Goal: Task Accomplishment & Management: Manage account settings

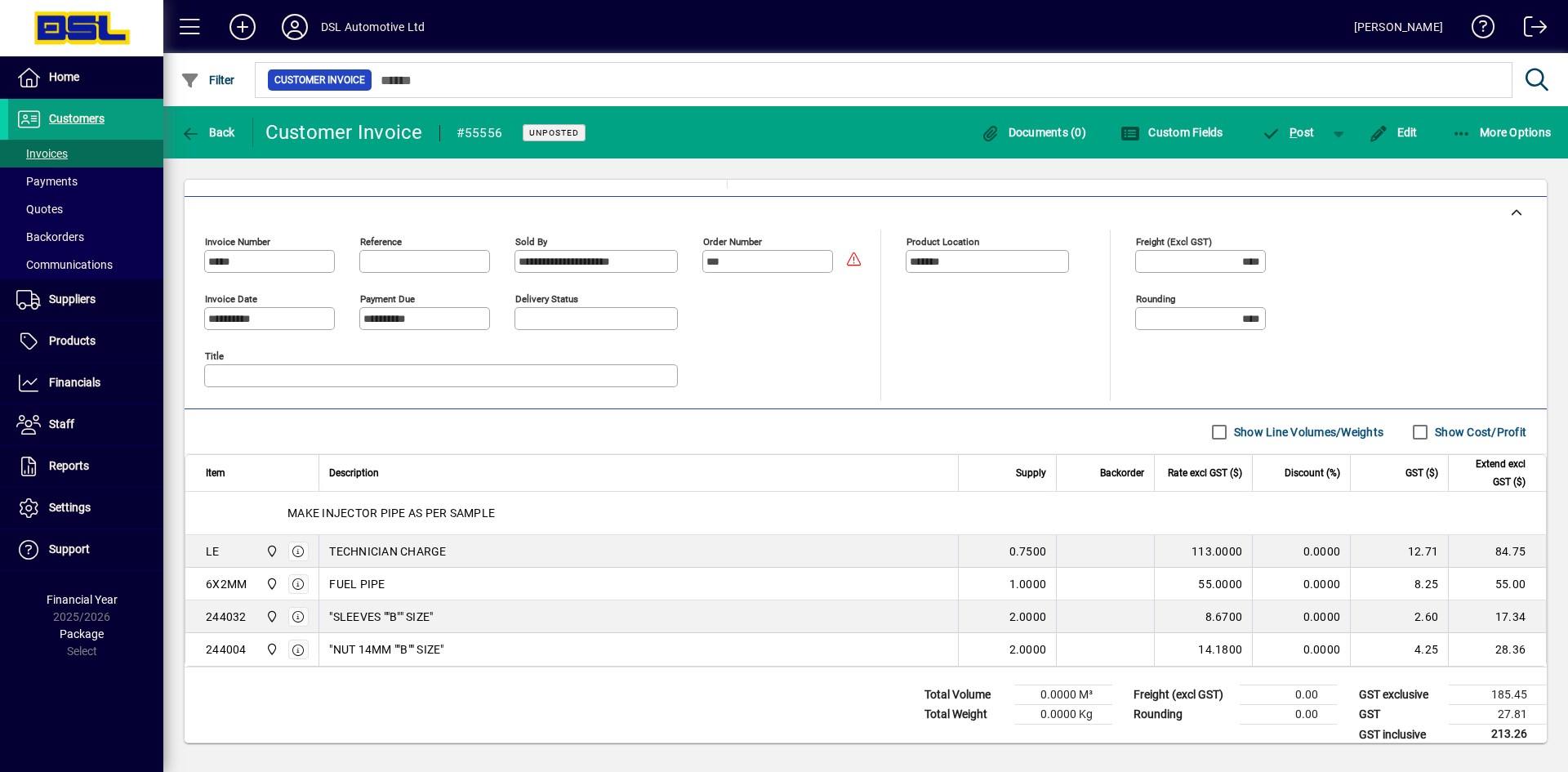
scroll to position [375, 0]
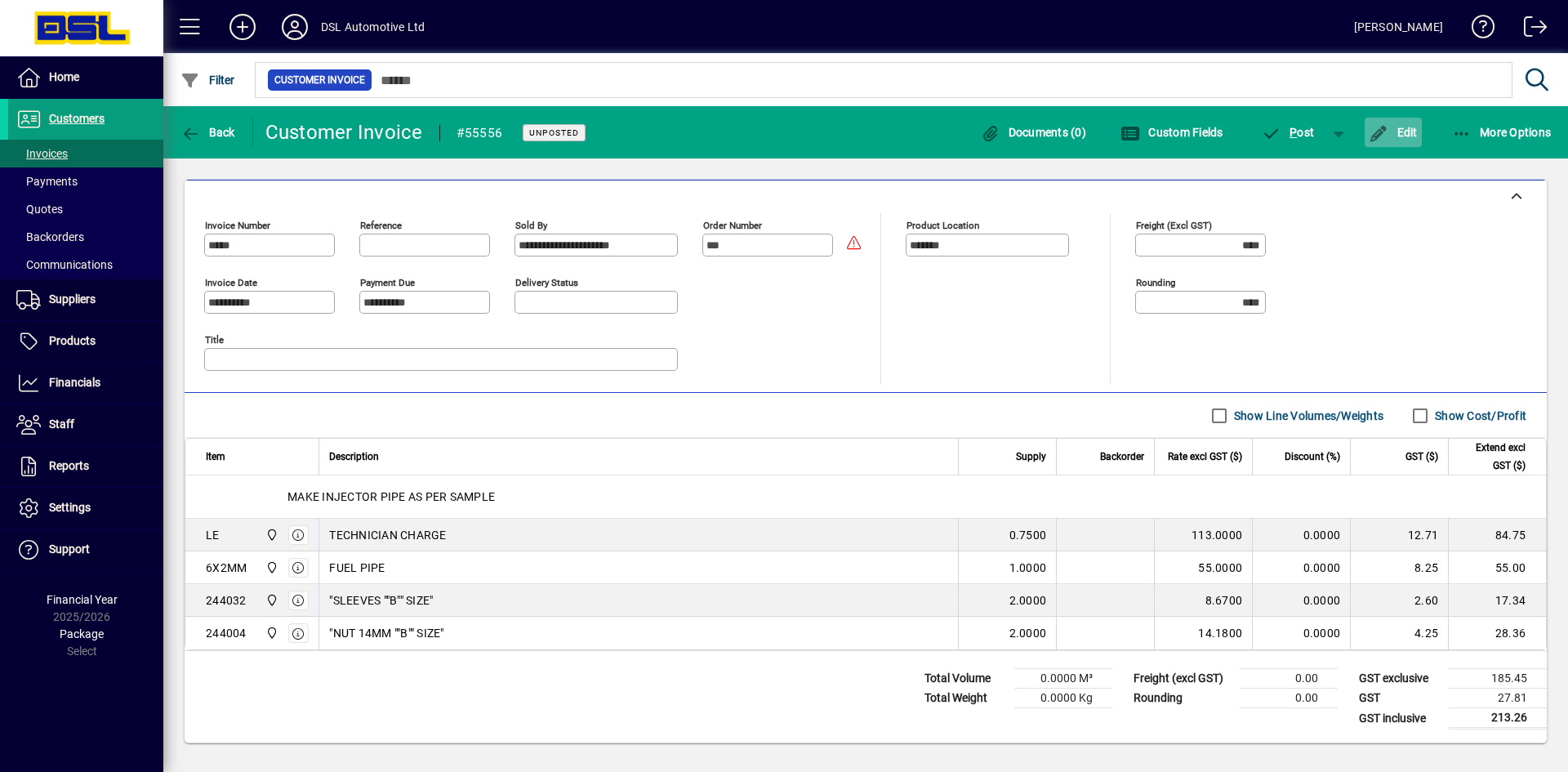
click at [1400, 134] on span "Edit" at bounding box center [1393, 132] width 49 height 13
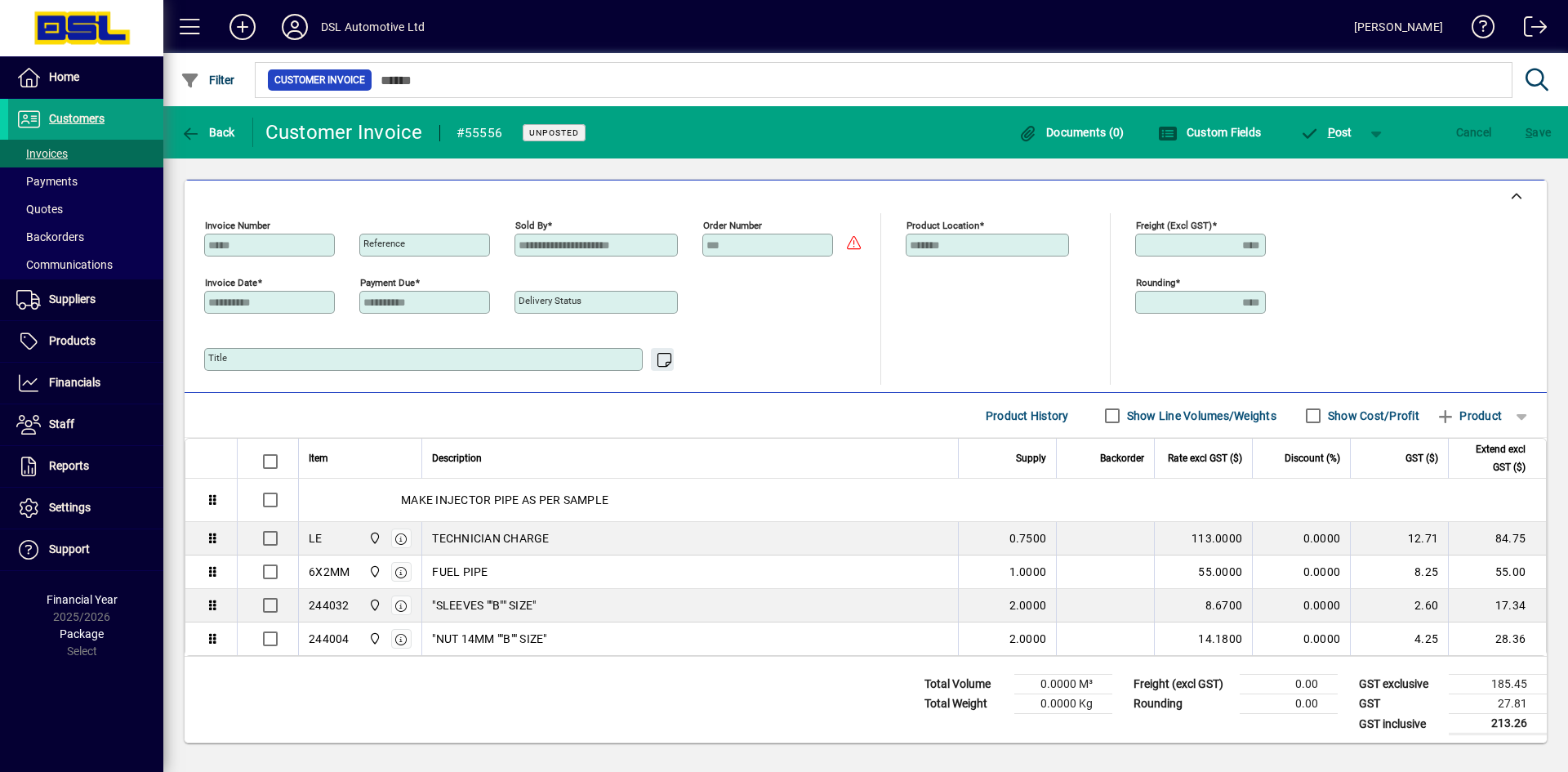
scroll to position [327, 0]
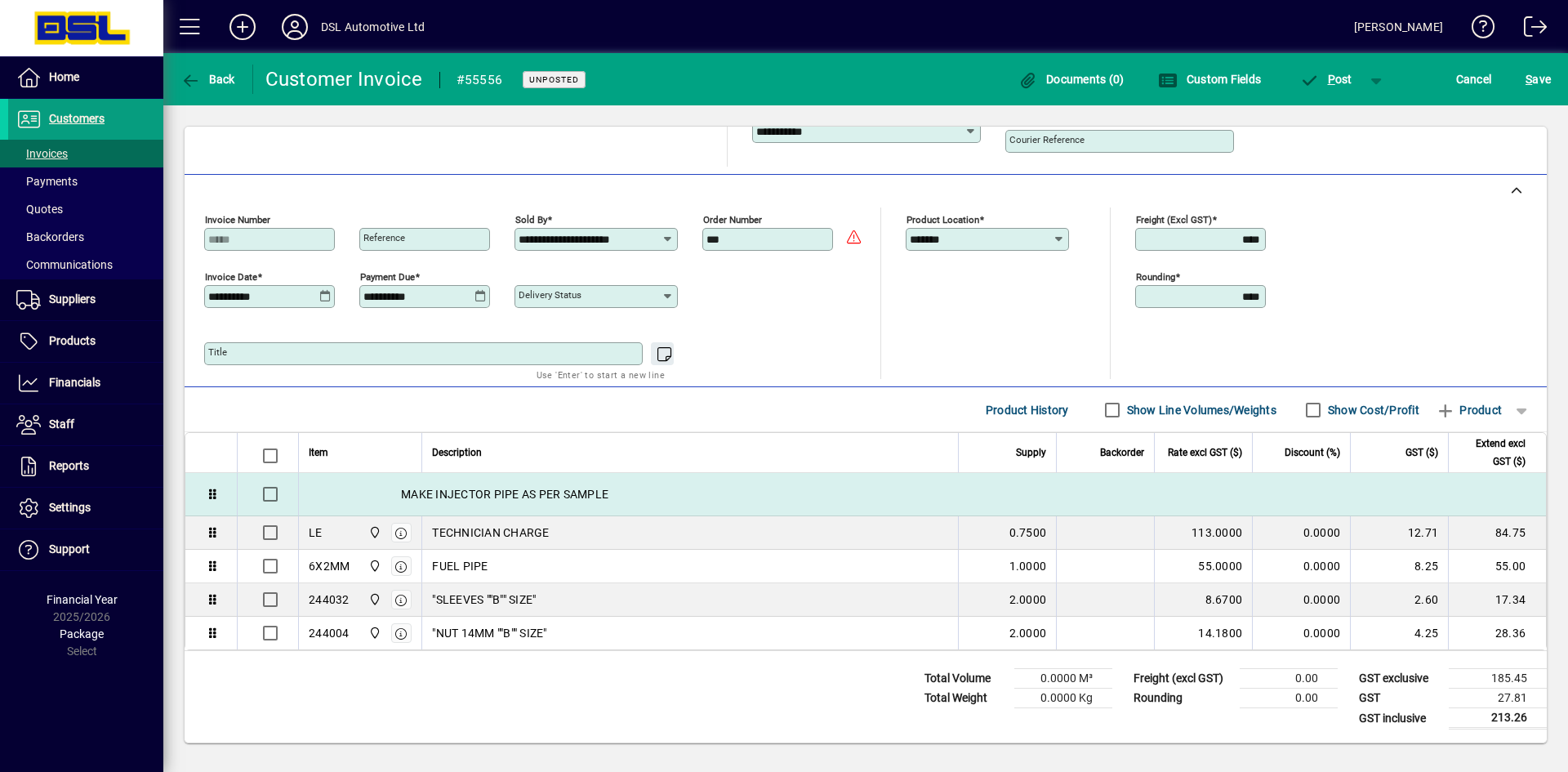
click at [365, 496] on div "MAKE INJECTOR PIPE AS PER SAMPLE" at bounding box center [922, 494] width 1247 height 42
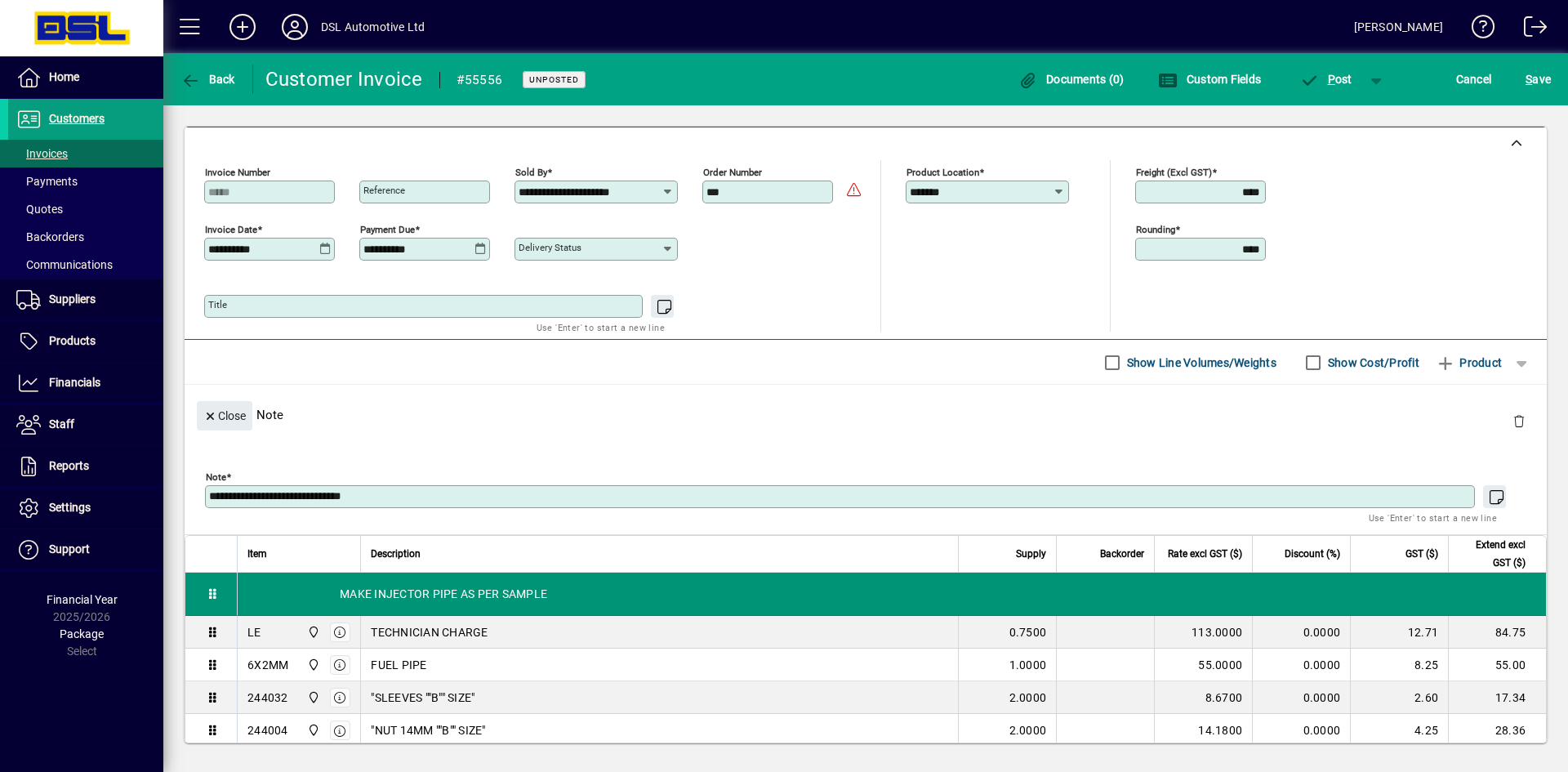
click at [566, 575] on div "MAKE INJECTOR PIPE AS PER SAMPLE" at bounding box center [892, 594] width 1309 height 42
click at [575, 586] on div "MAKE INJECTOR PIPE AS PER SAMPLE" at bounding box center [892, 594] width 1309 height 42
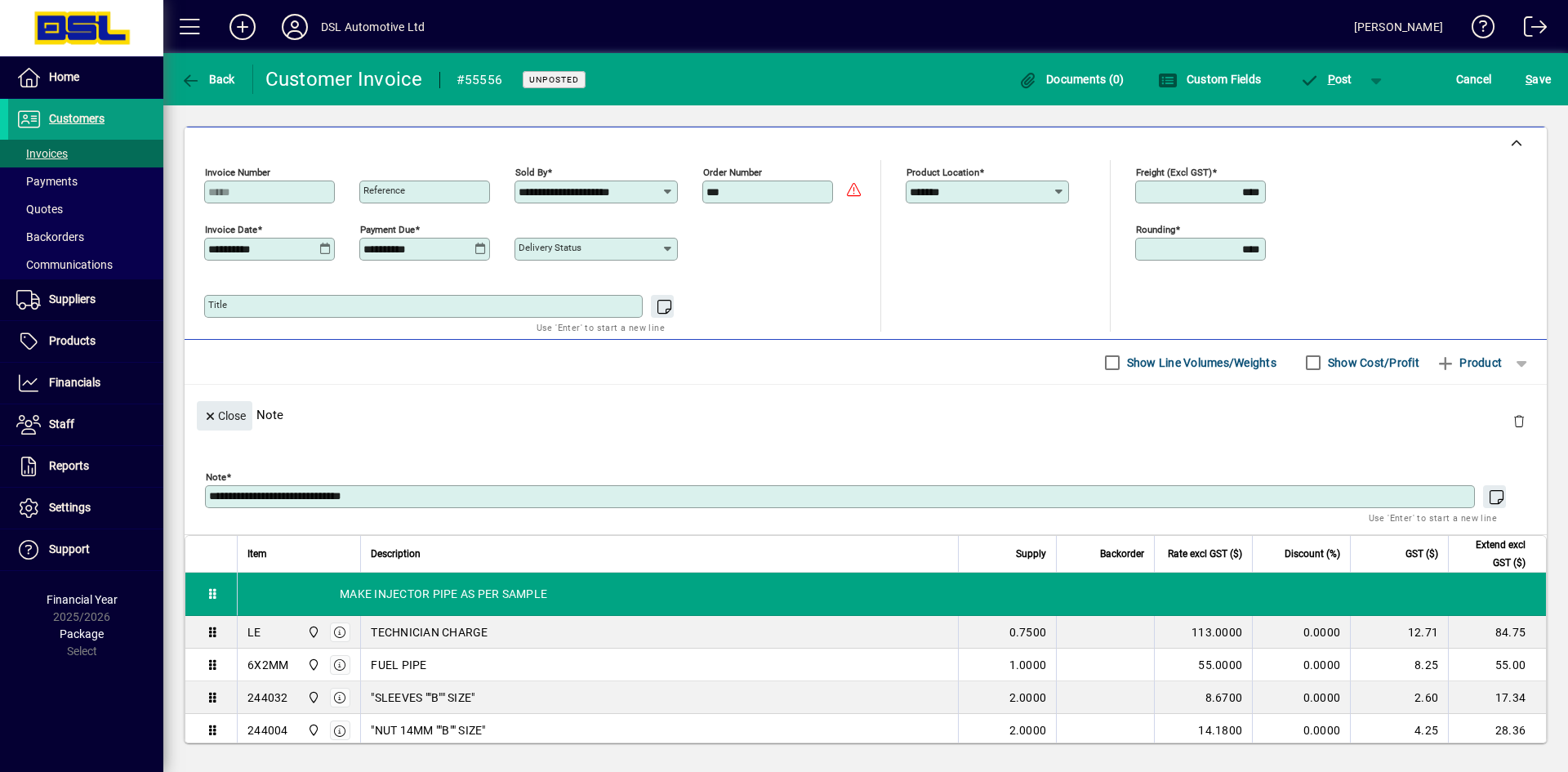
click at [449, 489] on div "**********" at bounding box center [840, 496] width 1270 height 23
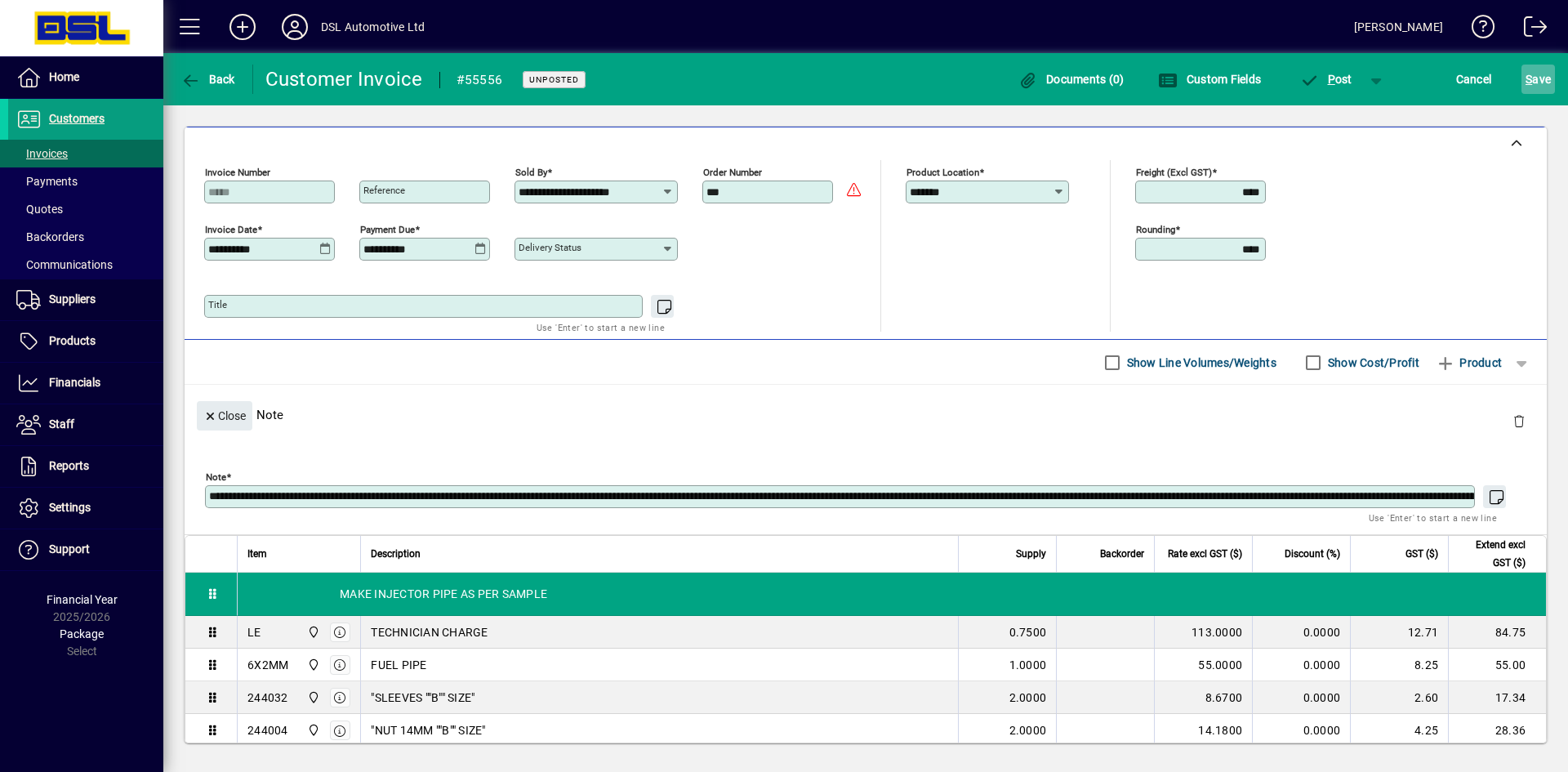
type textarea "**********"
click at [1544, 84] on span "S ave" at bounding box center [1538, 78] width 25 height 26
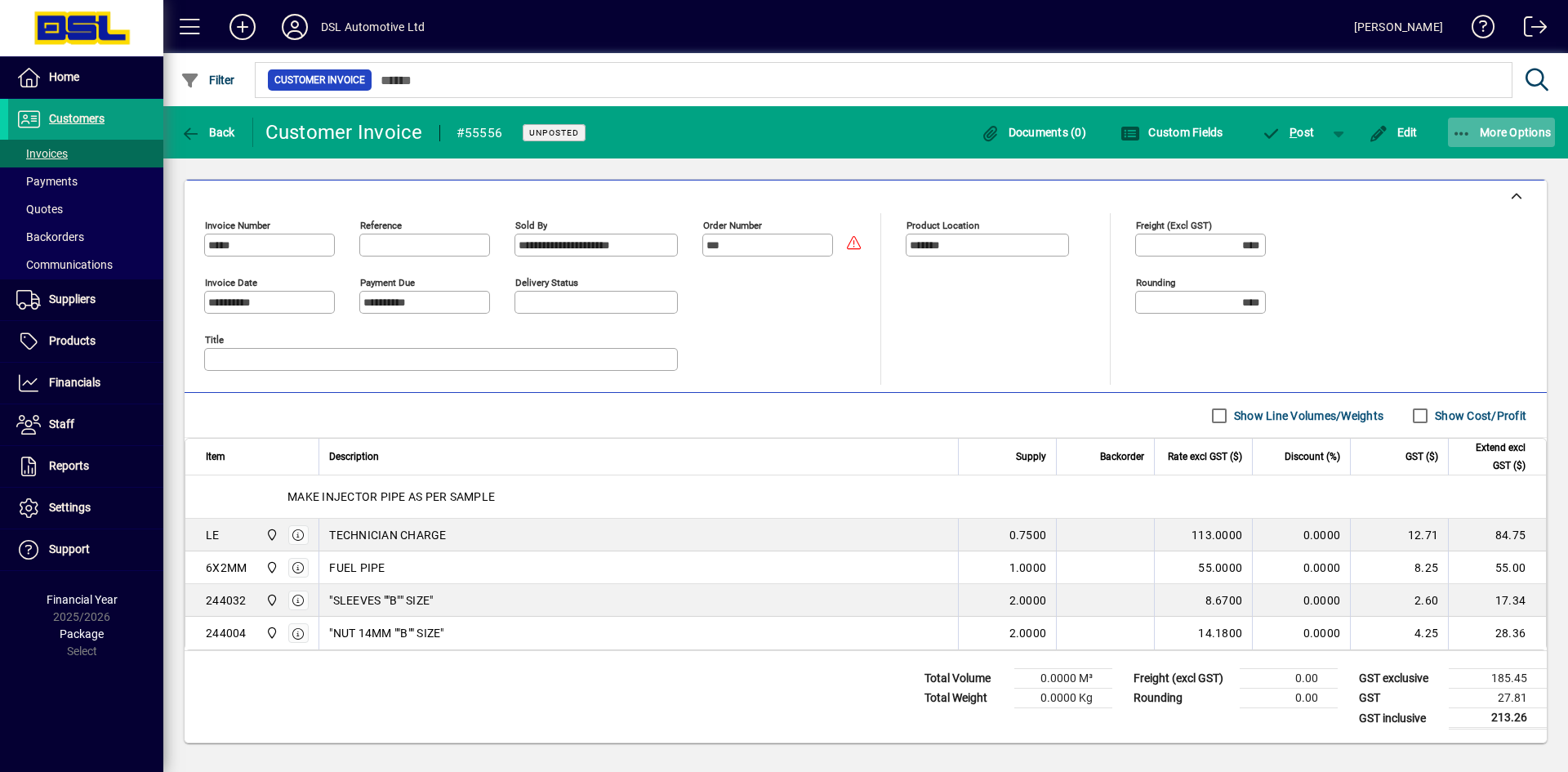
click at [1511, 132] on span "More Options" at bounding box center [1502, 132] width 100 height 13
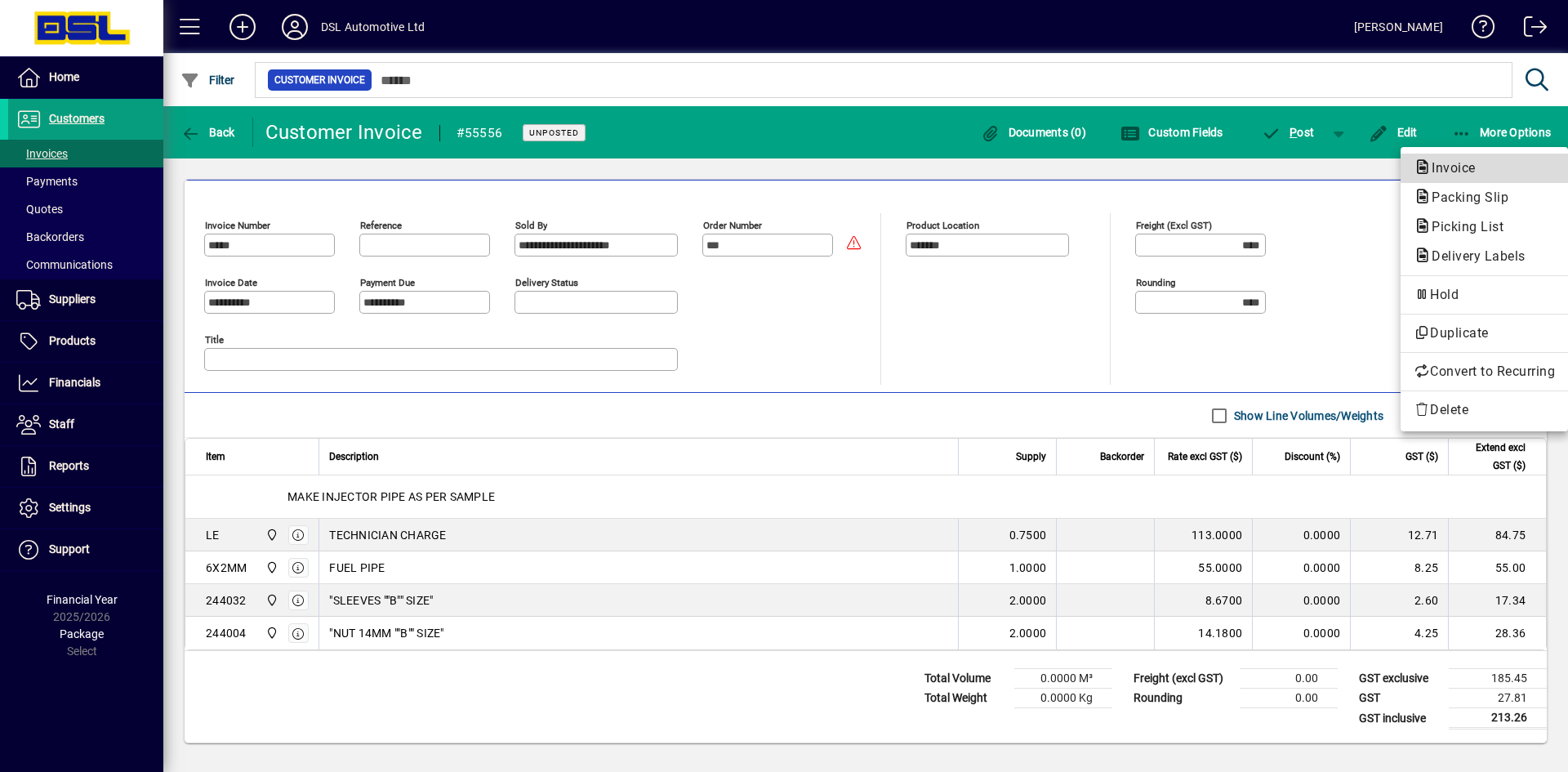
click at [1484, 162] on span "Invoice" at bounding box center [1484, 168] width 141 height 19
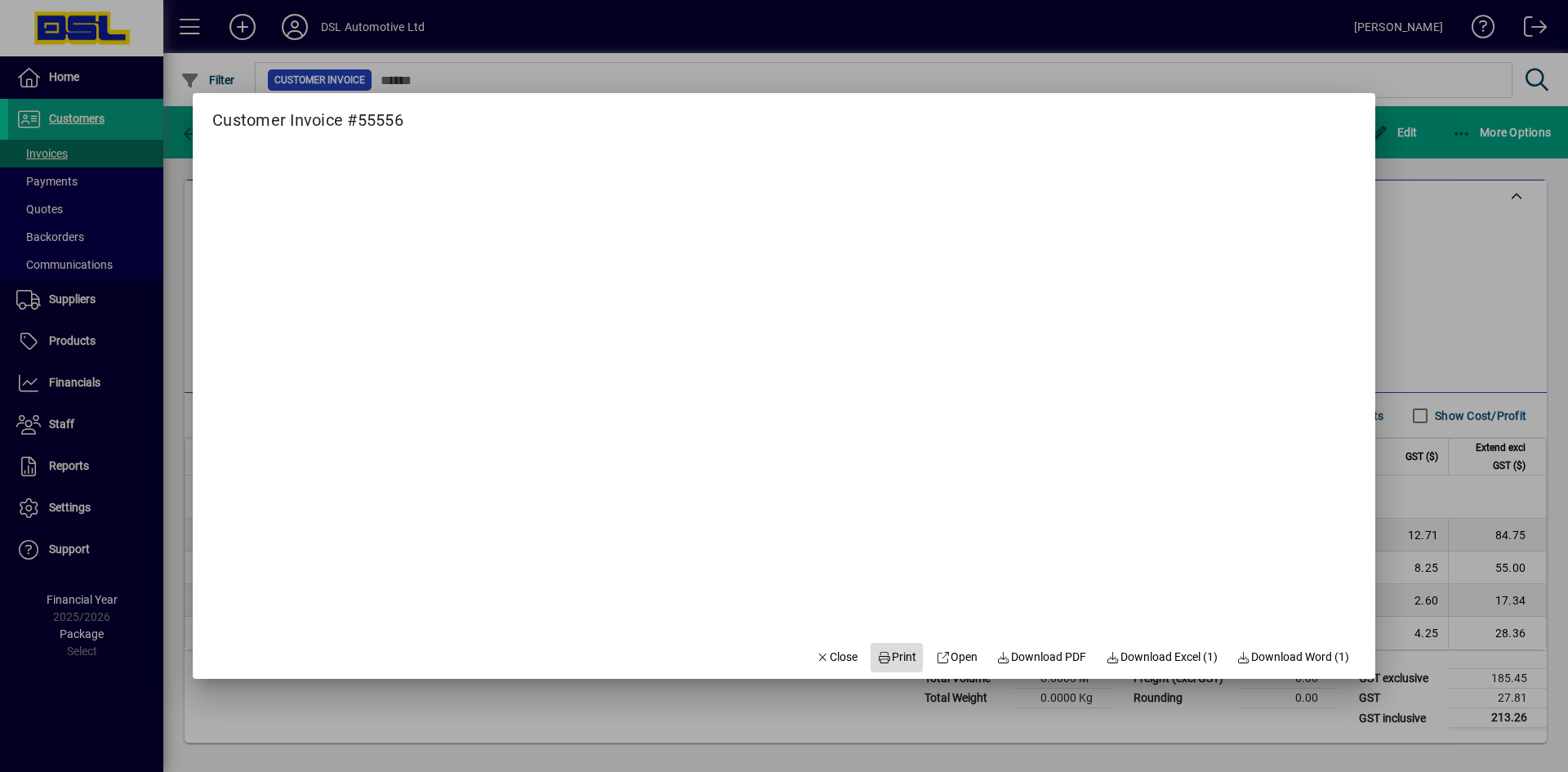
click at [888, 646] on span at bounding box center [897, 657] width 52 height 39
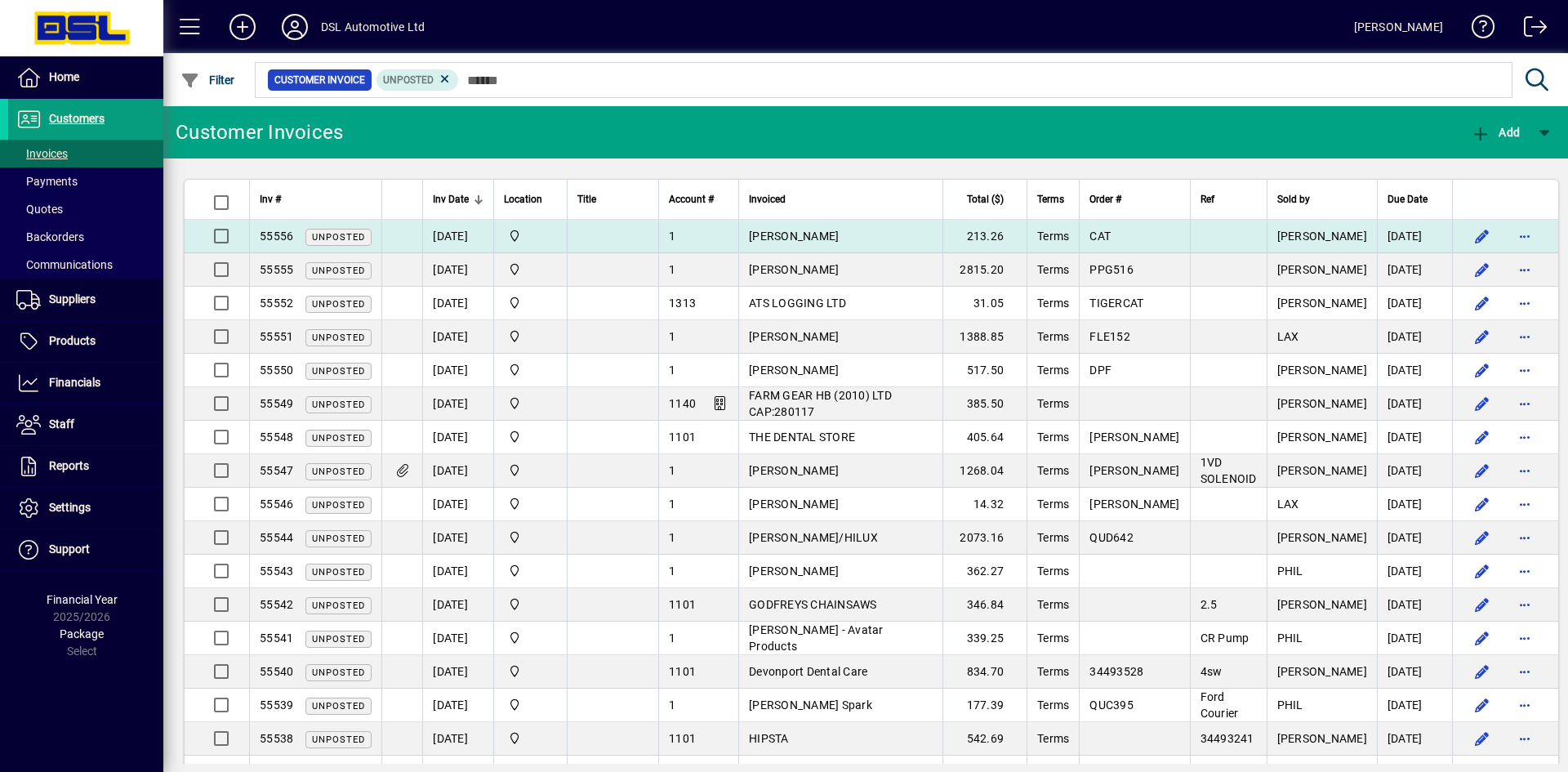
scroll to position [548, 0]
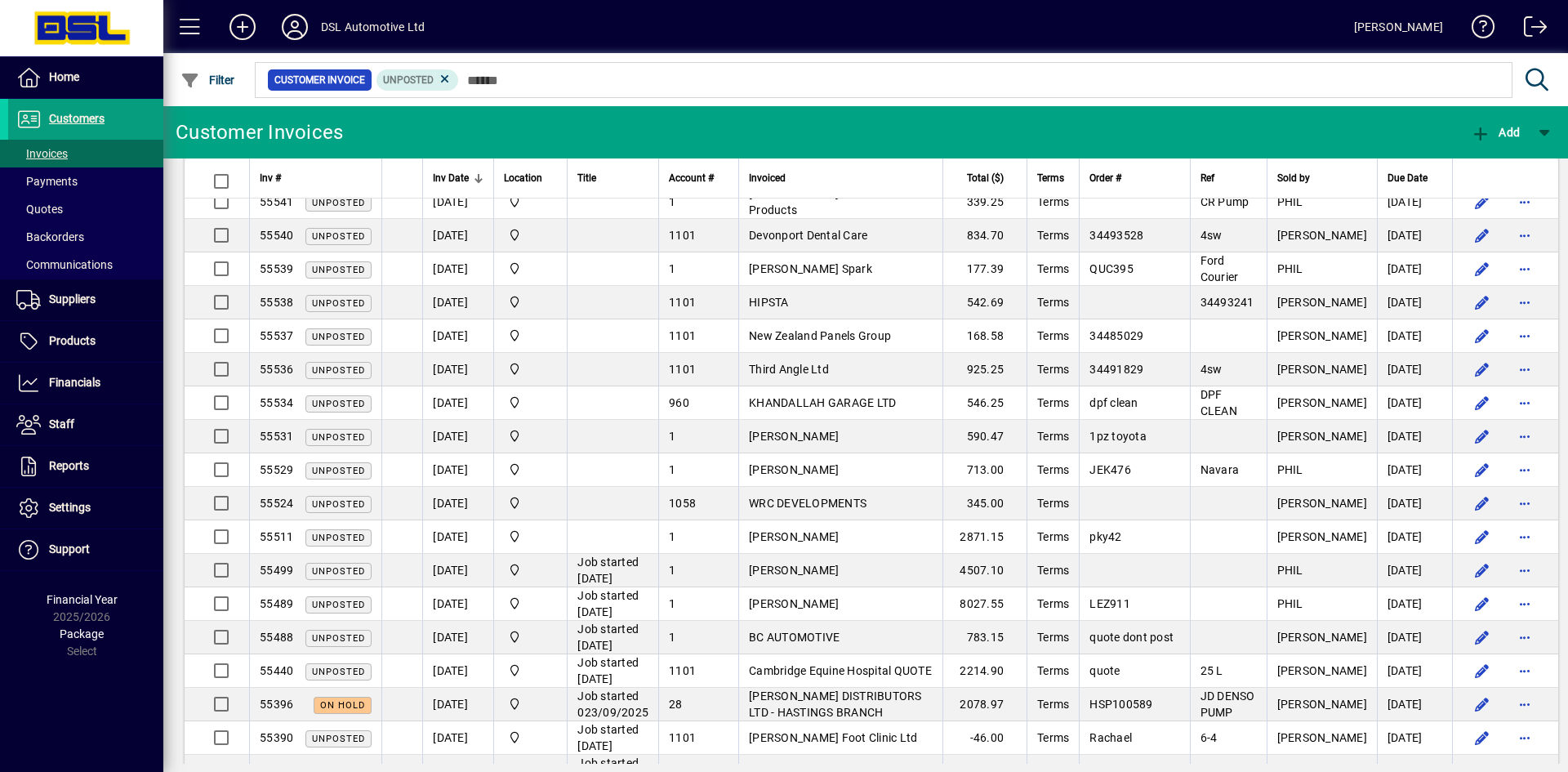
click at [623, 228] on tbody "55556 Unposted [DATE] Central 1 [PERSON_NAME] 213.26 Terms CAT [PERSON_NAME] [D…" at bounding box center [872, 319] width 1374 height 1071
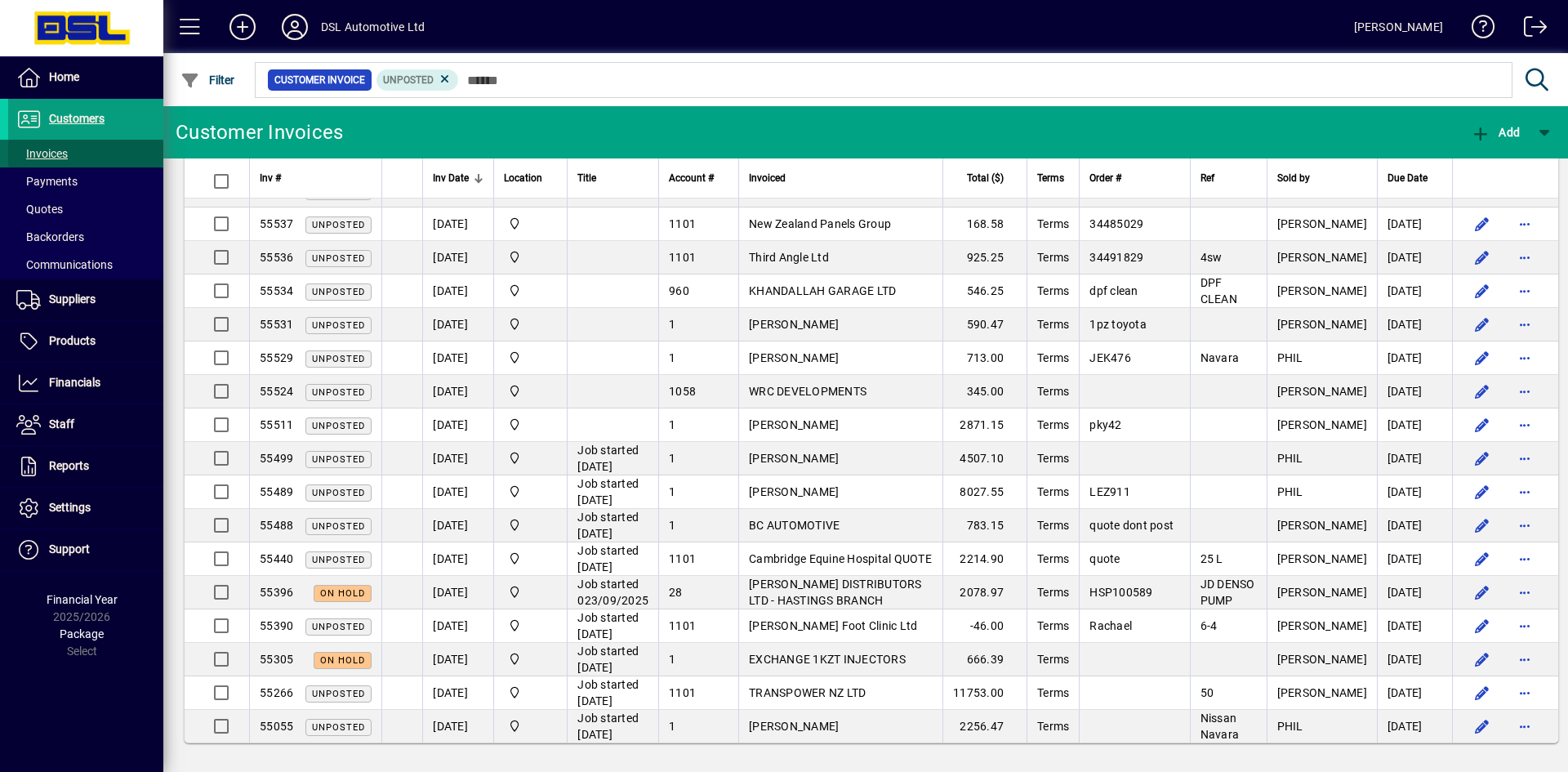
click at [42, 147] on span "Invoices" at bounding box center [41, 153] width 51 height 13
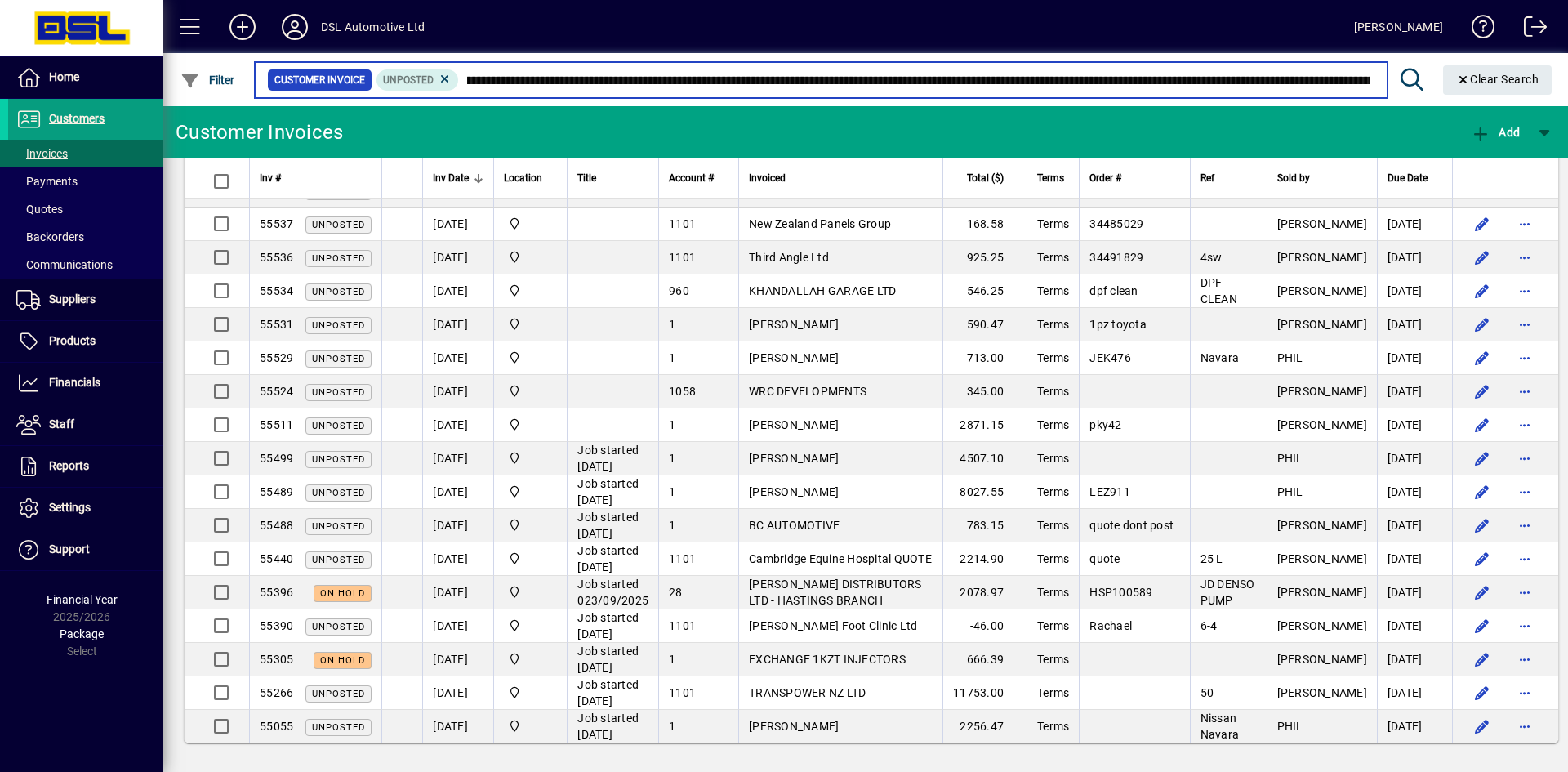
scroll to position [0, 327]
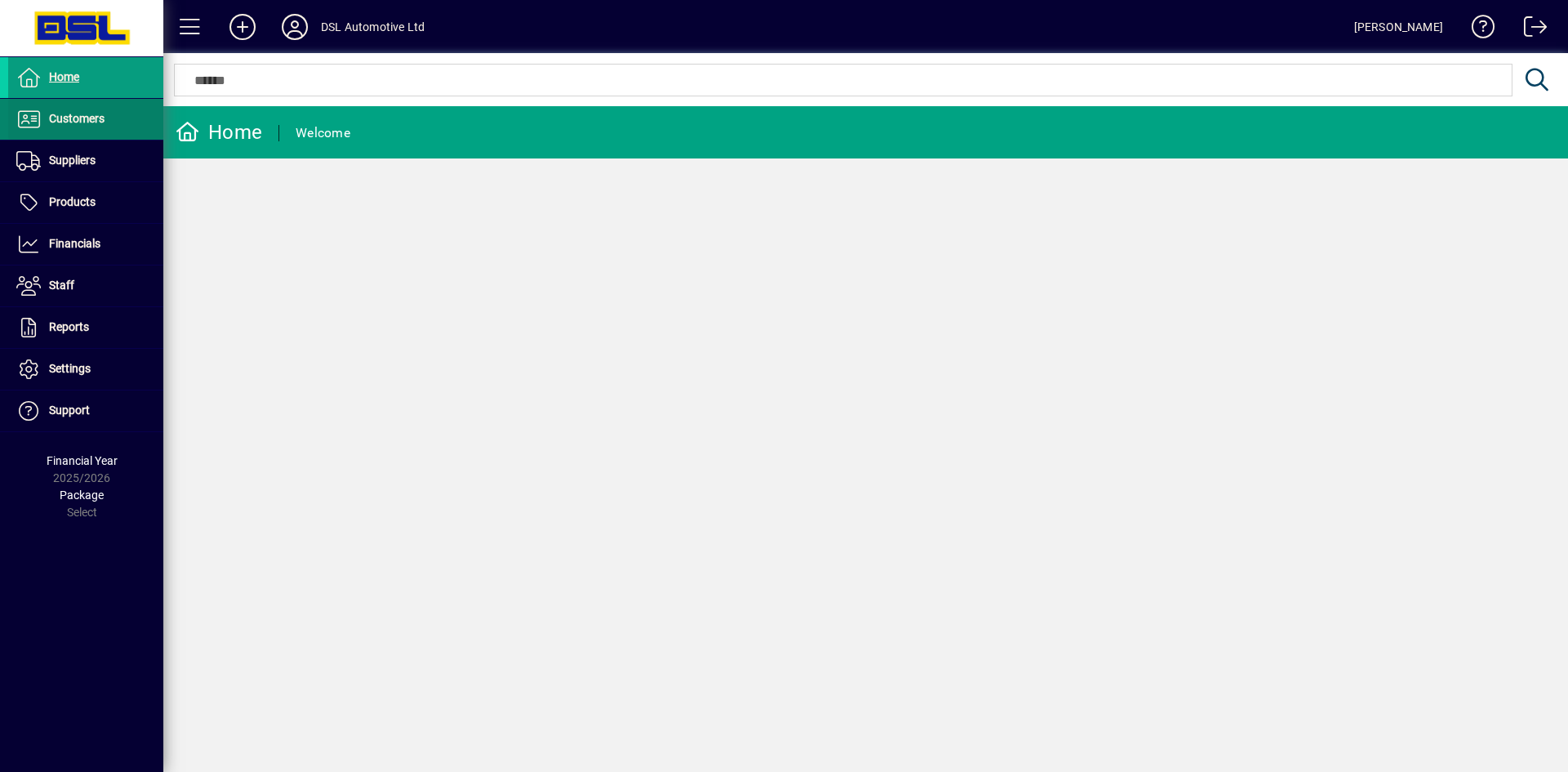
click at [78, 116] on span "Customers" at bounding box center [77, 118] width 56 height 13
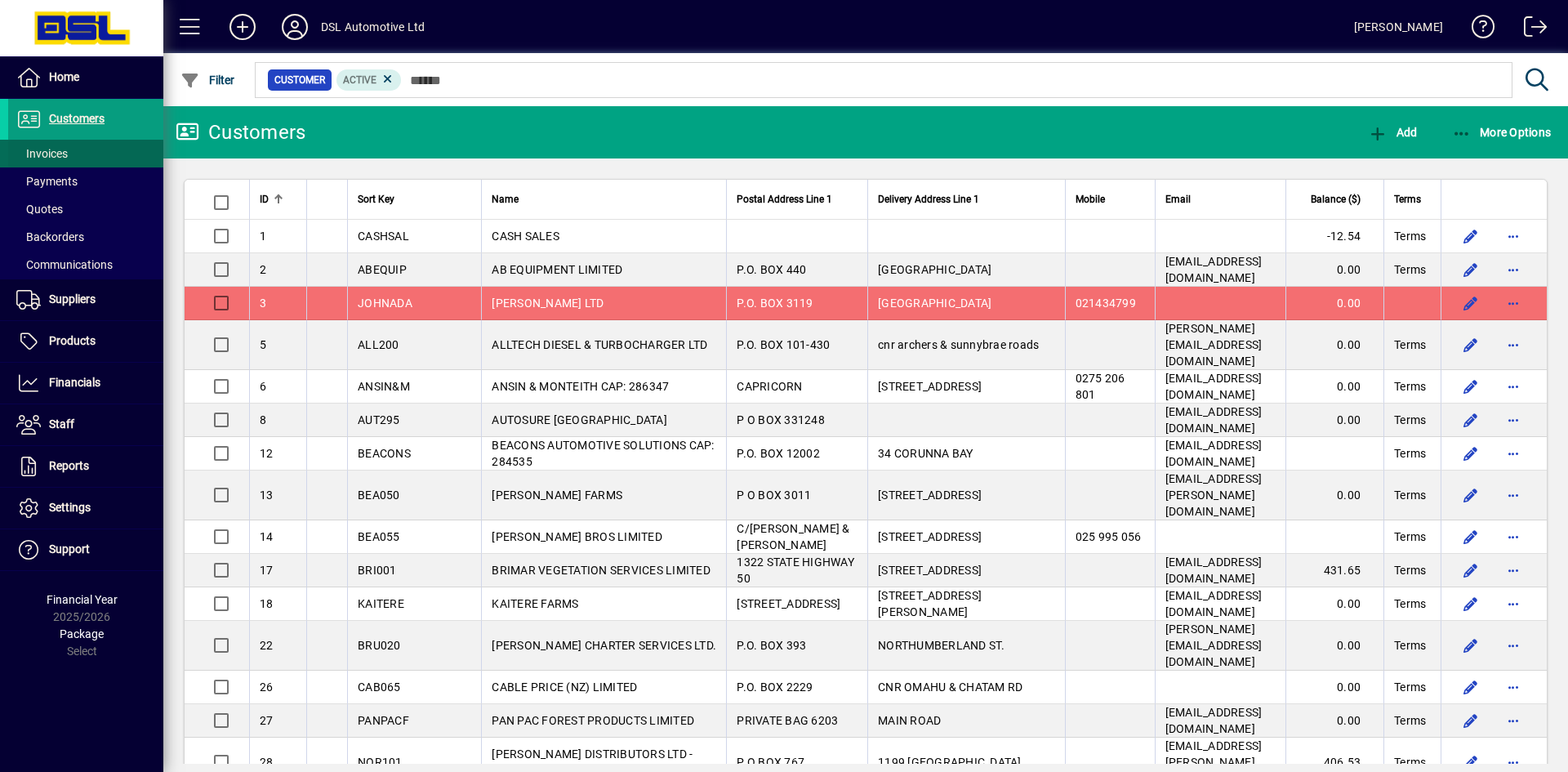
click at [54, 149] on span "Invoices" at bounding box center [41, 153] width 51 height 13
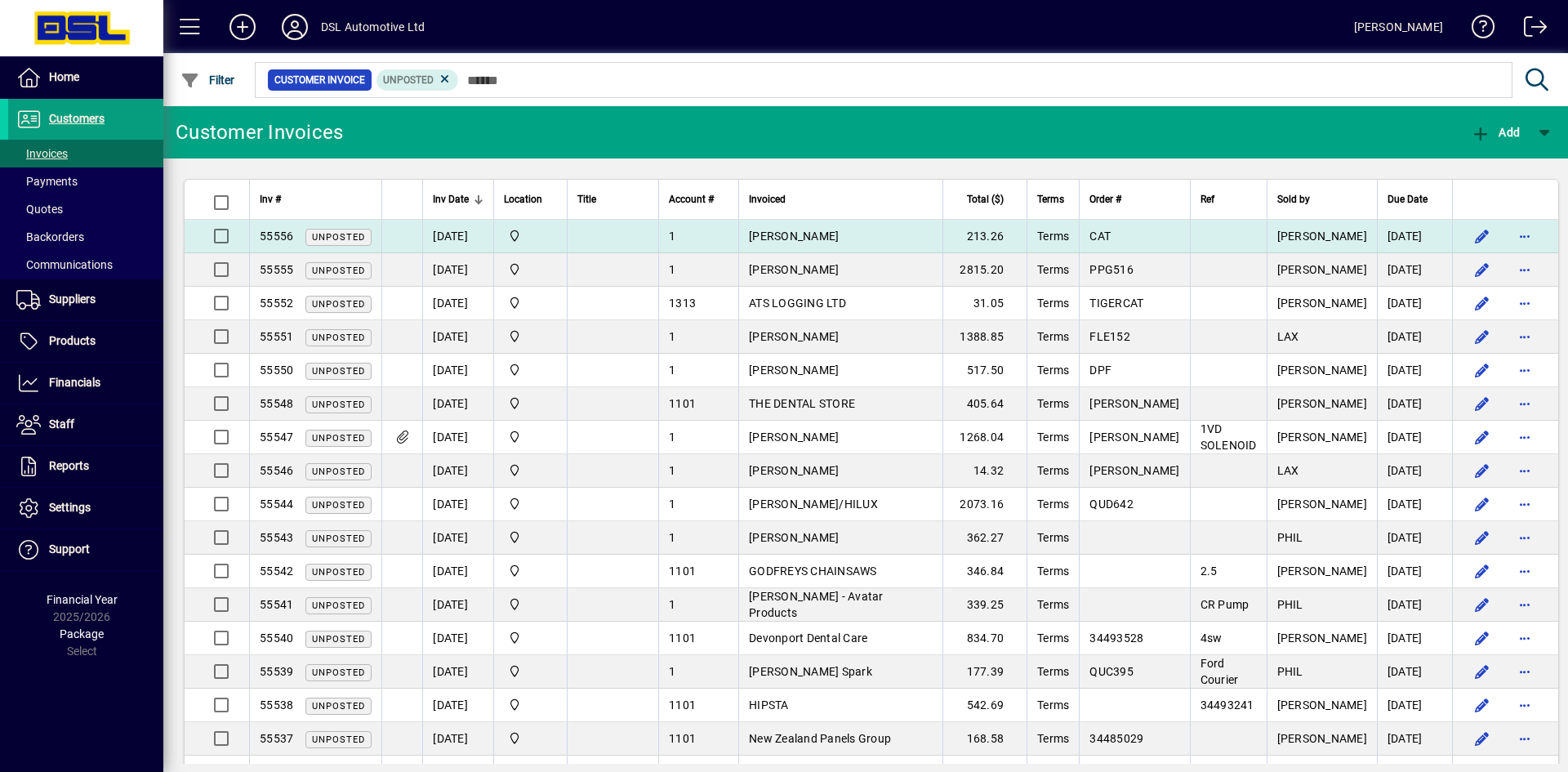
click at [916, 234] on td "[PERSON_NAME]" at bounding box center [841, 236] width 204 height 34
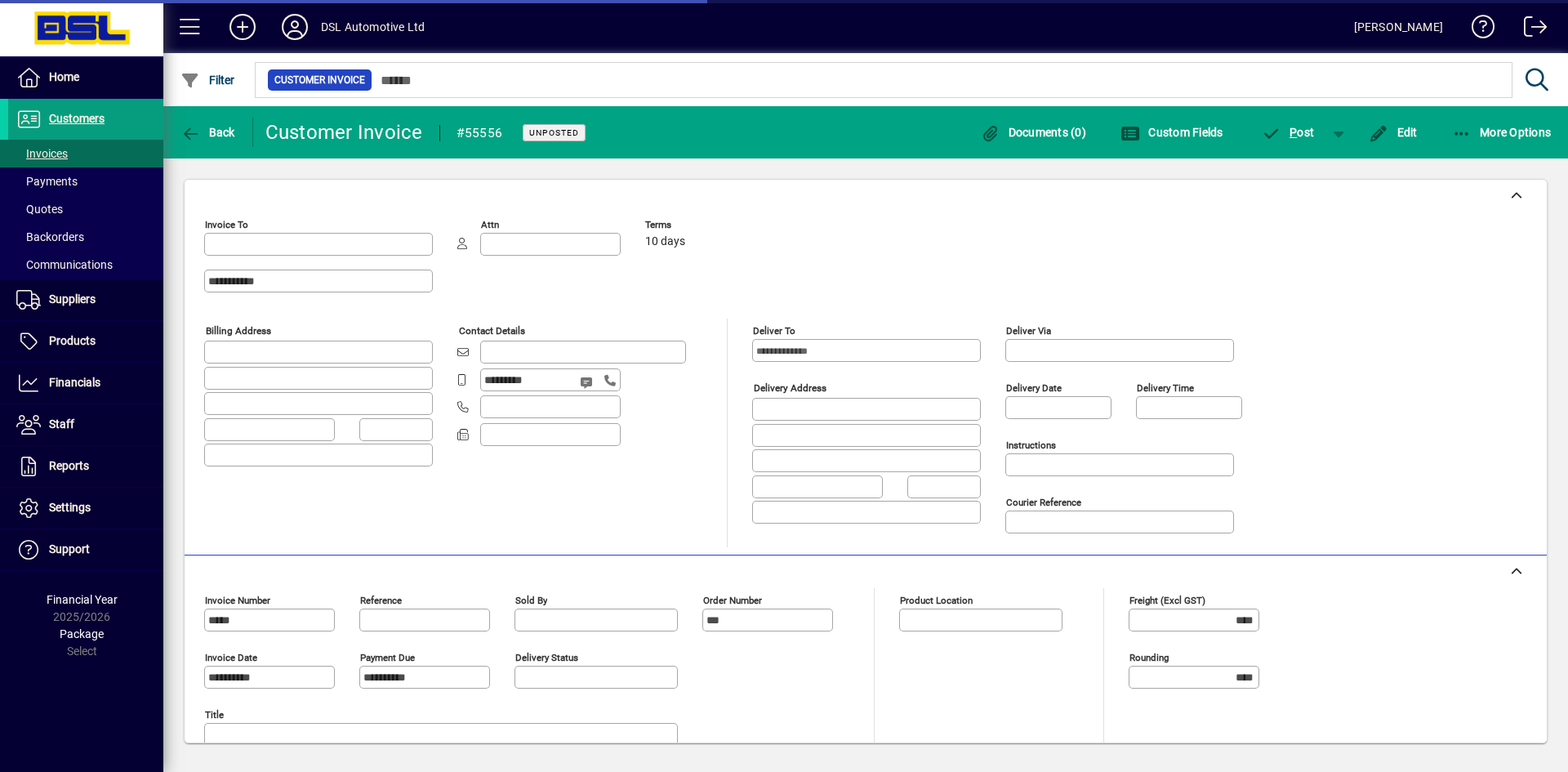
type input "**********"
type input "*******"
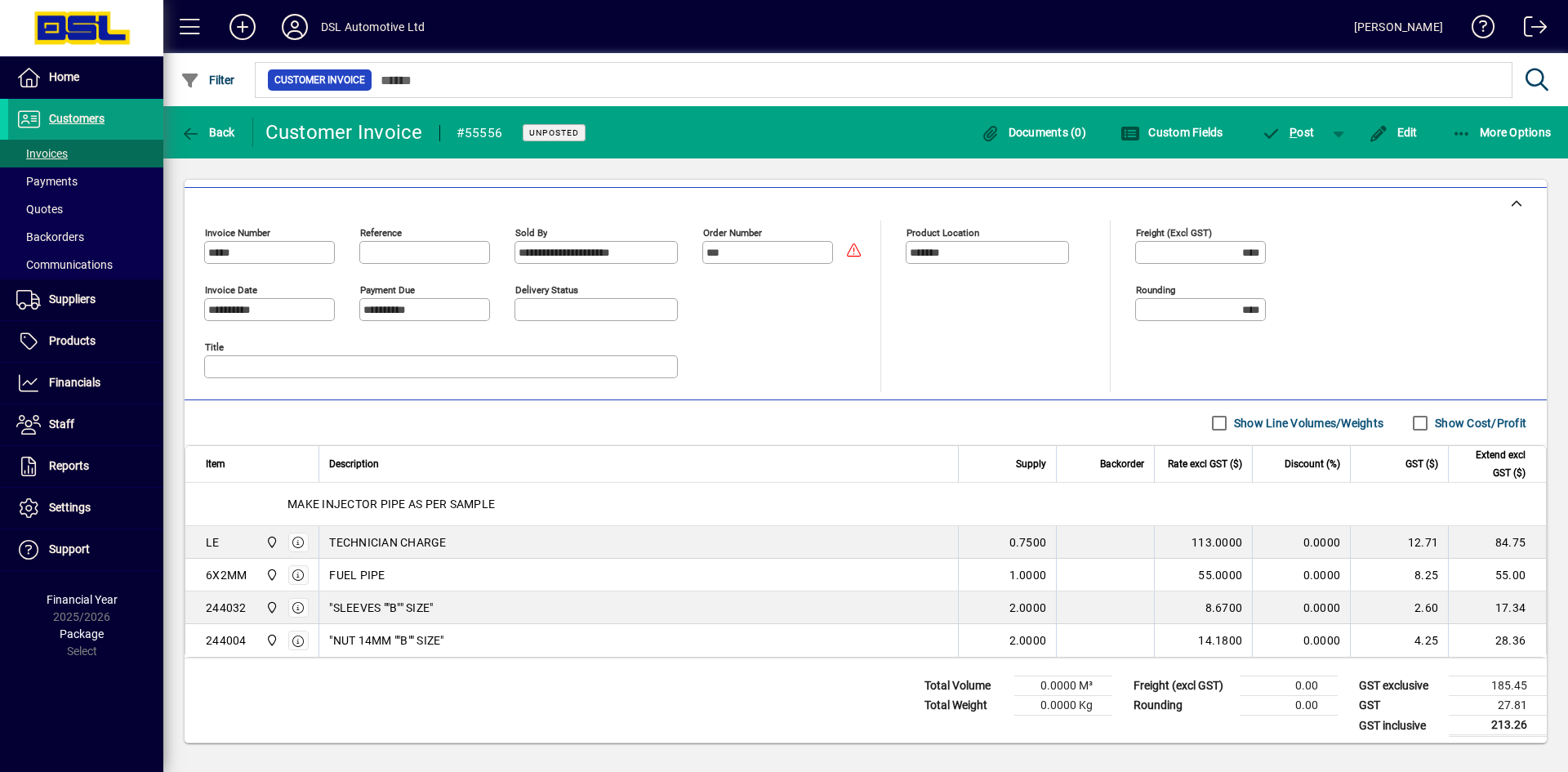
scroll to position [375, 0]
